Goal: Purchase product/service

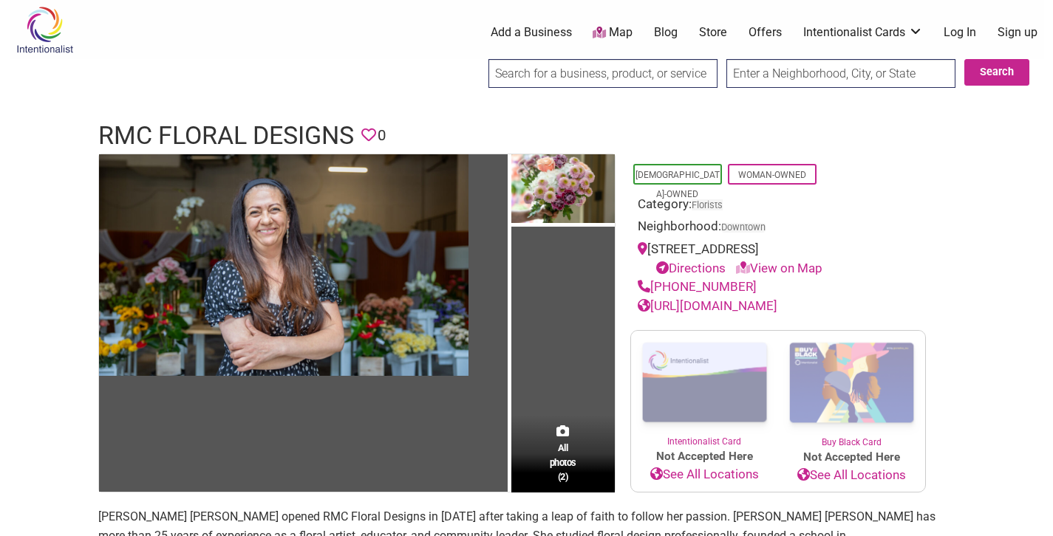
click at [710, 34] on link "Store" at bounding box center [713, 32] width 28 height 16
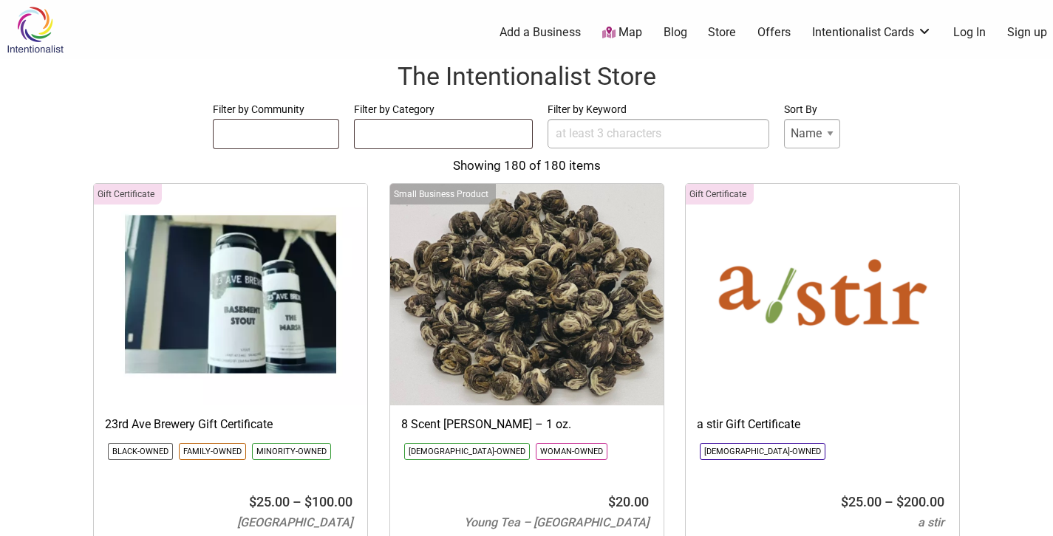
select select
click at [617, 129] on input "Filter by Keyword" at bounding box center [658, 134] width 222 height 30
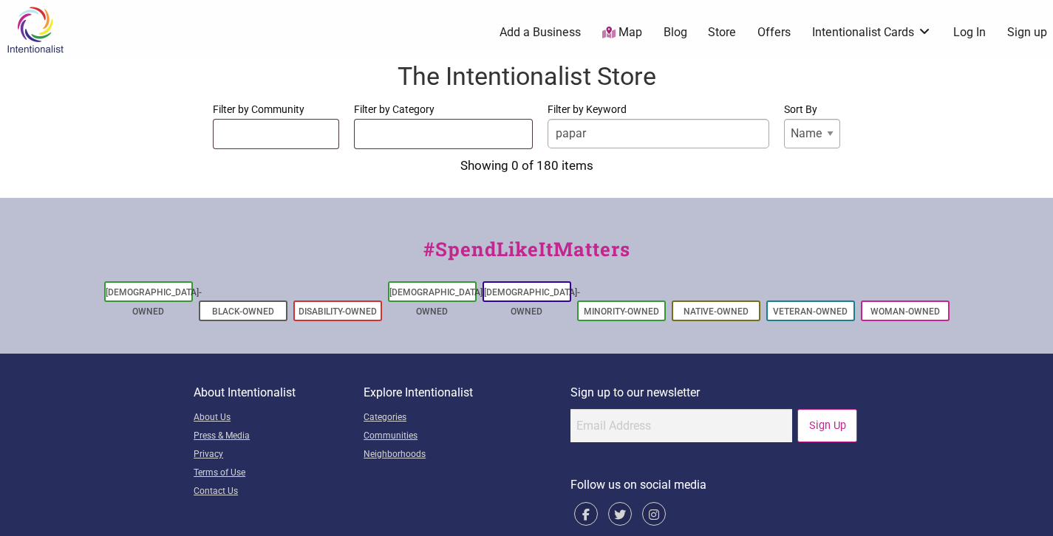
type input "papare"
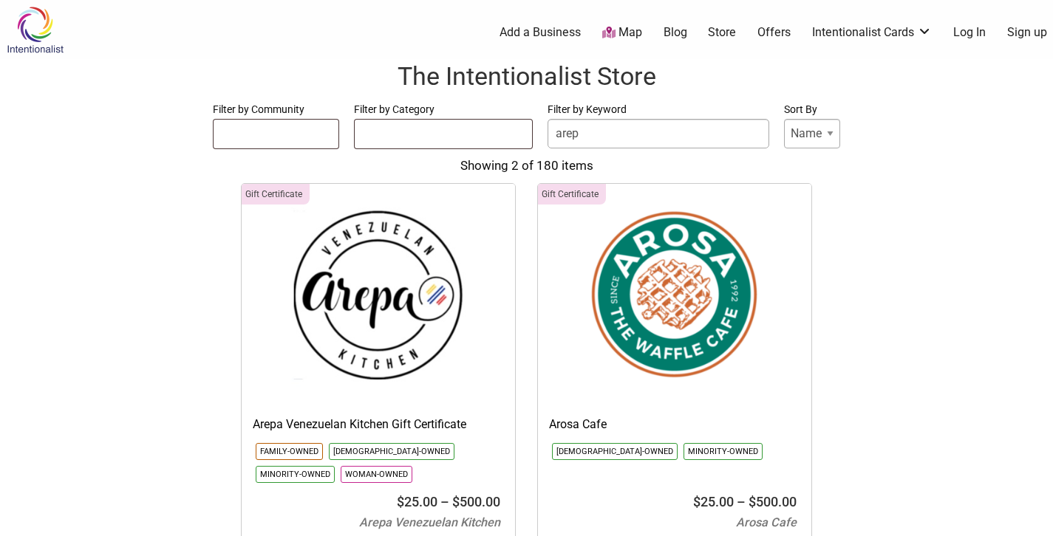
type input "arepa"
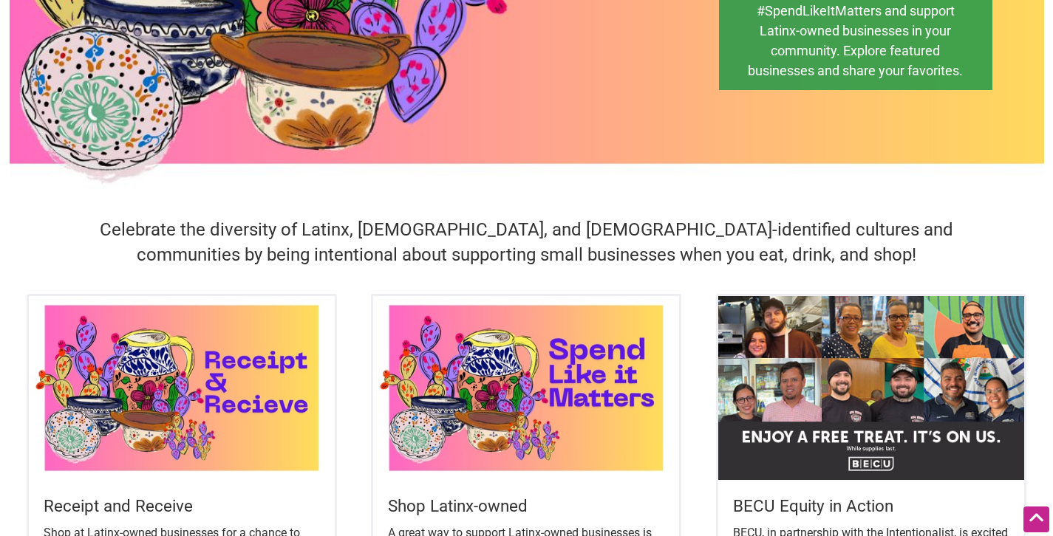
scroll to position [311, 0]
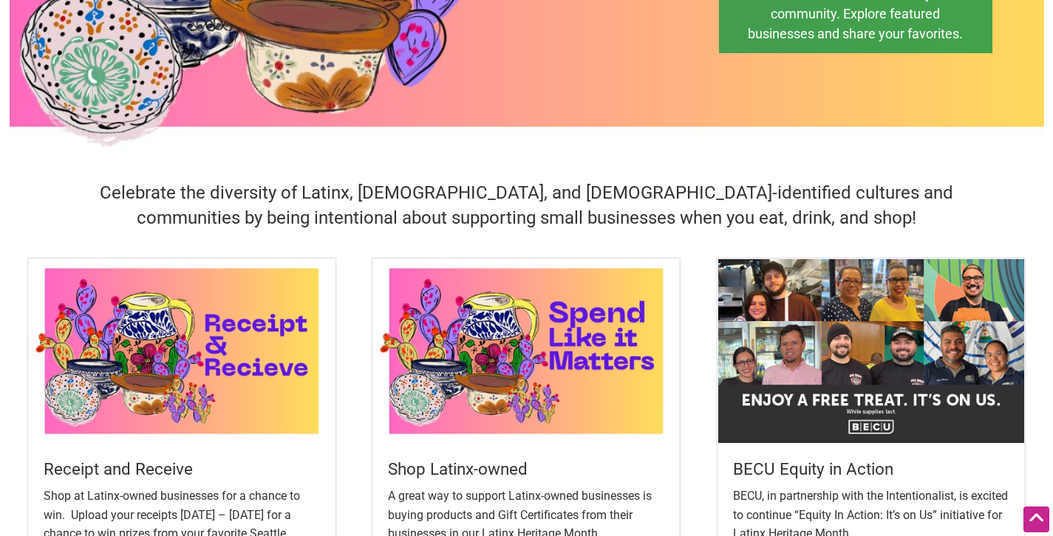
click at [463, 464] on h5 "Shop Latinx-owned" at bounding box center [526, 469] width 276 height 23
click at [480, 342] on img at bounding box center [526, 350] width 306 height 183
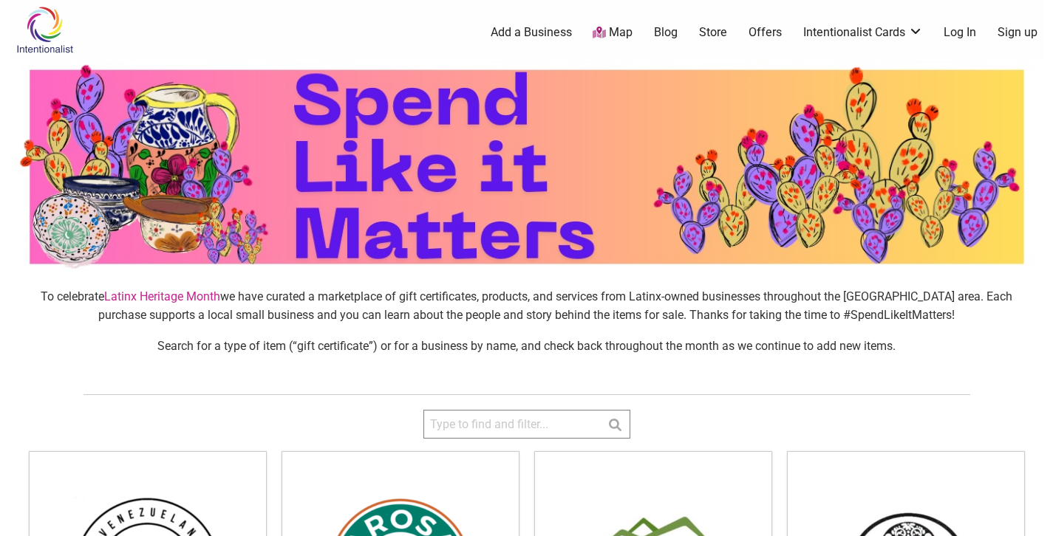
click at [519, 429] on input "search" at bounding box center [526, 424] width 207 height 29
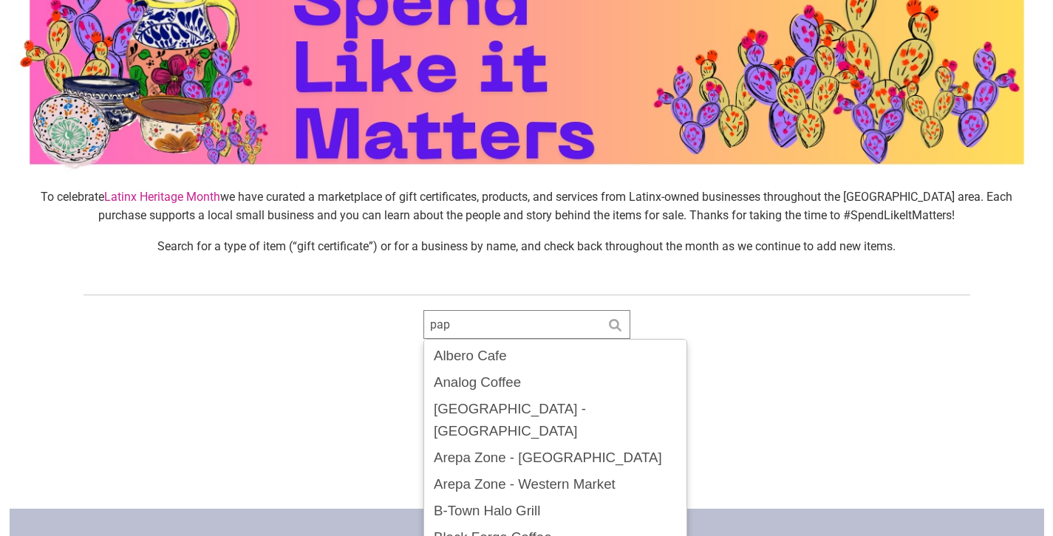
scroll to position [134, 0]
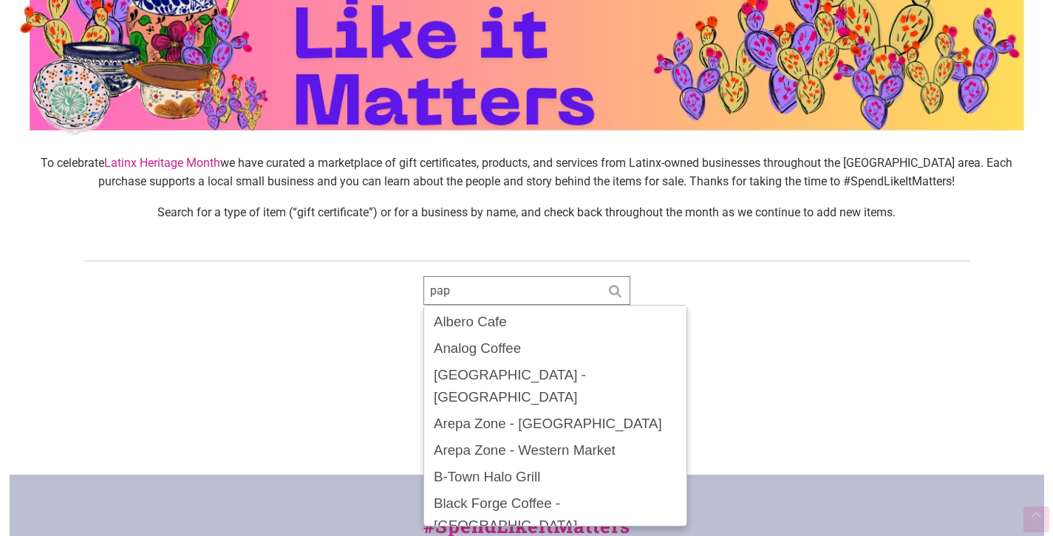
type input "pap"
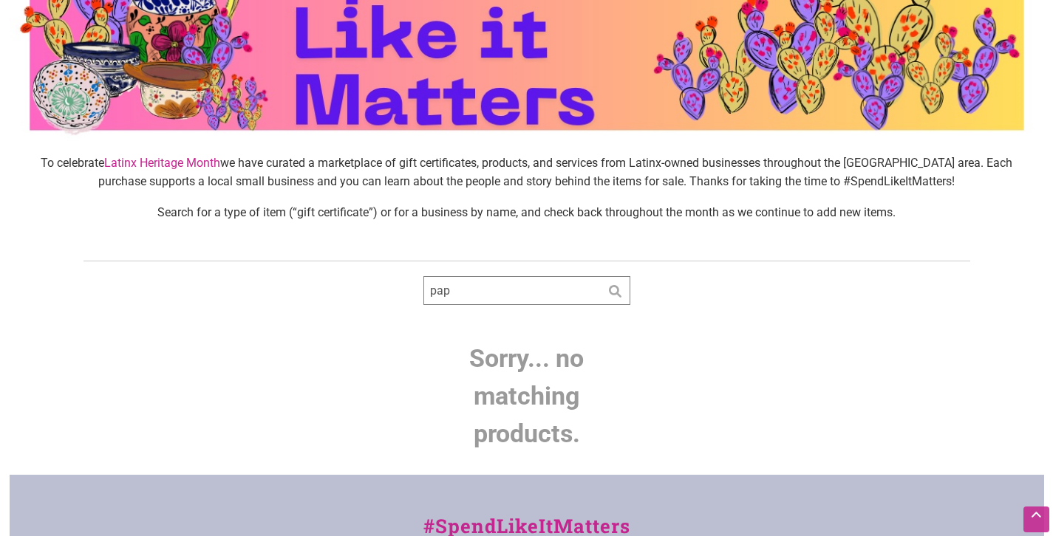
click at [850, 286] on div "Intentionalist Spend like it matters 0 Add a Business Map Blog Store Offers Int…" at bounding box center [527, 354] width 1034 height 977
